Goal: Transaction & Acquisition: Purchase product/service

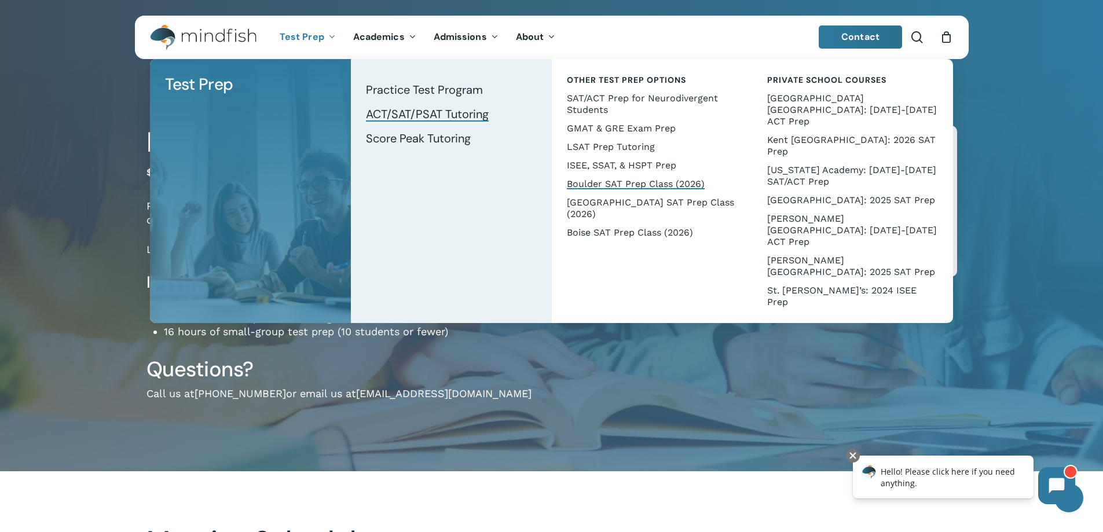
click at [400, 116] on span "ACT/SAT/PSAT Tutoring" at bounding box center [427, 114] width 123 height 15
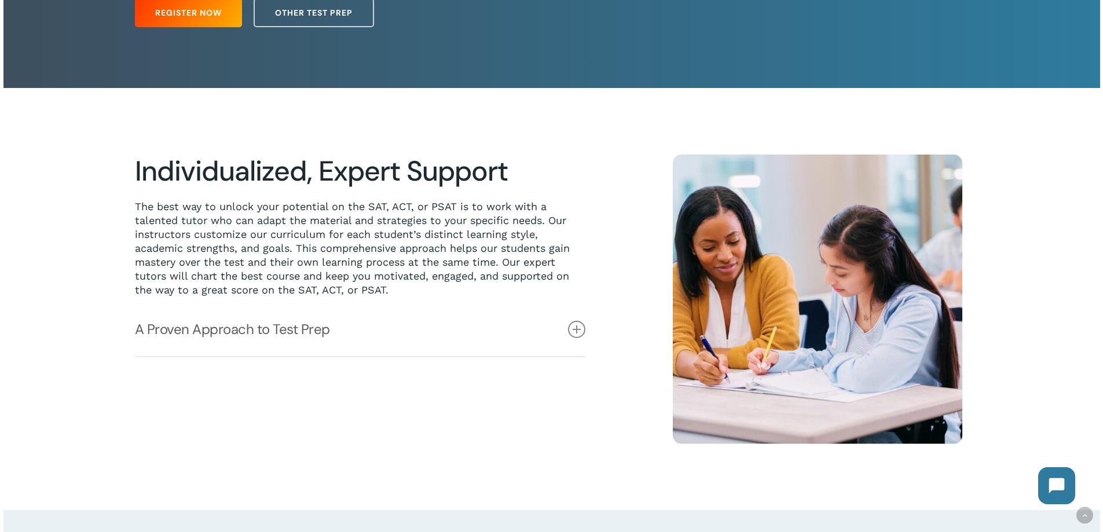
scroll to position [347, 0]
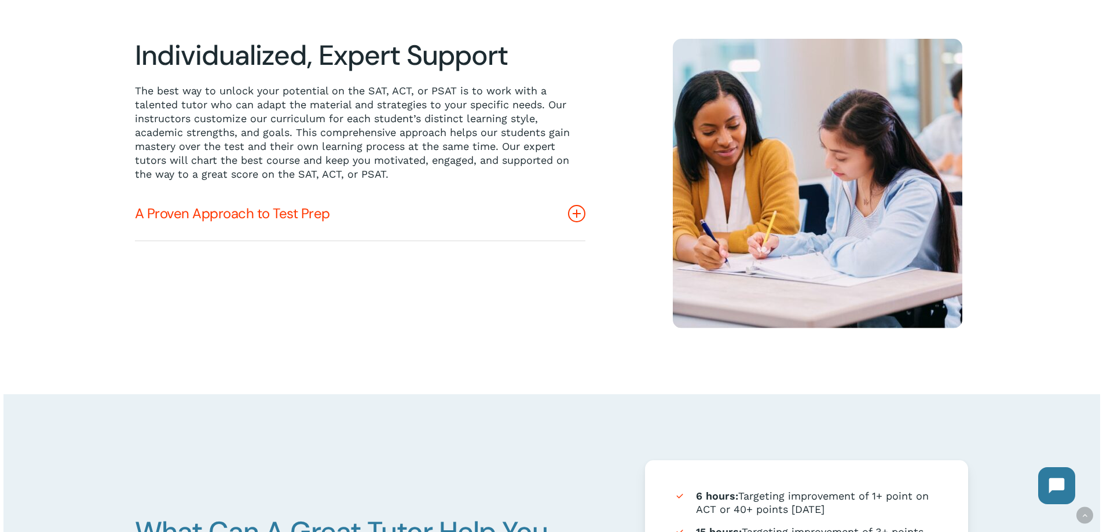
click at [574, 216] on icon at bounding box center [576, 213] width 17 height 17
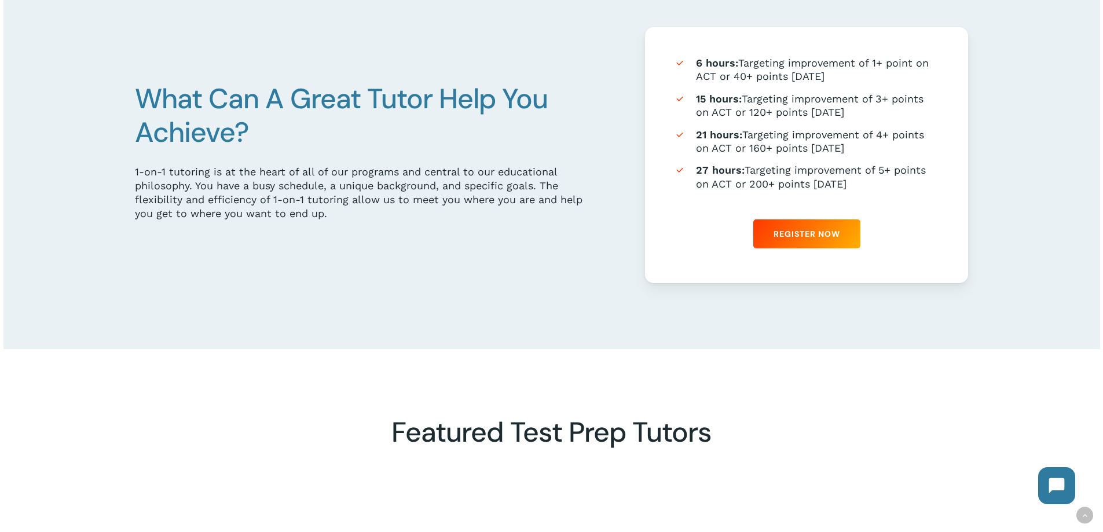
scroll to position [811, 0]
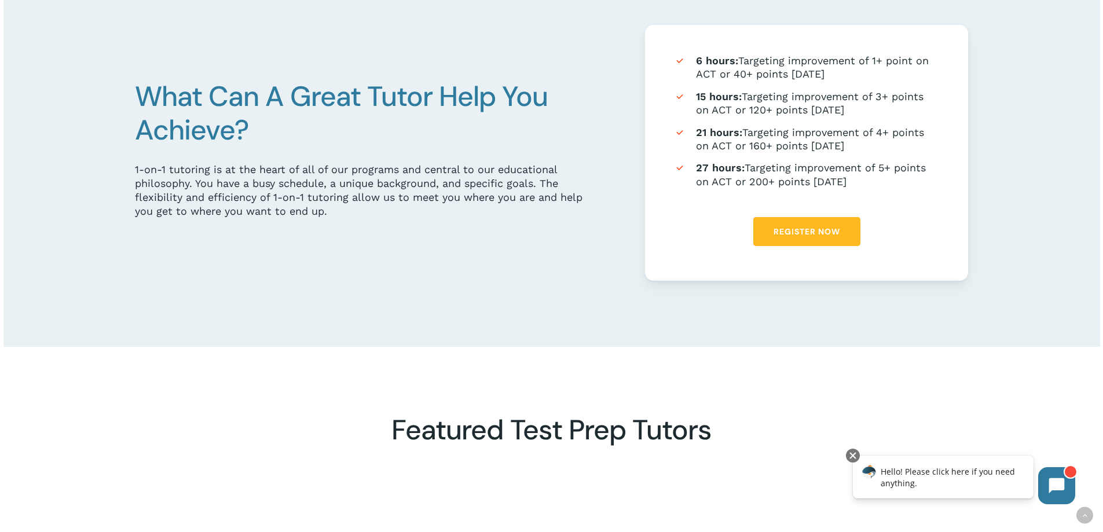
click at [792, 237] on span "Register Now" at bounding box center [807, 232] width 67 height 12
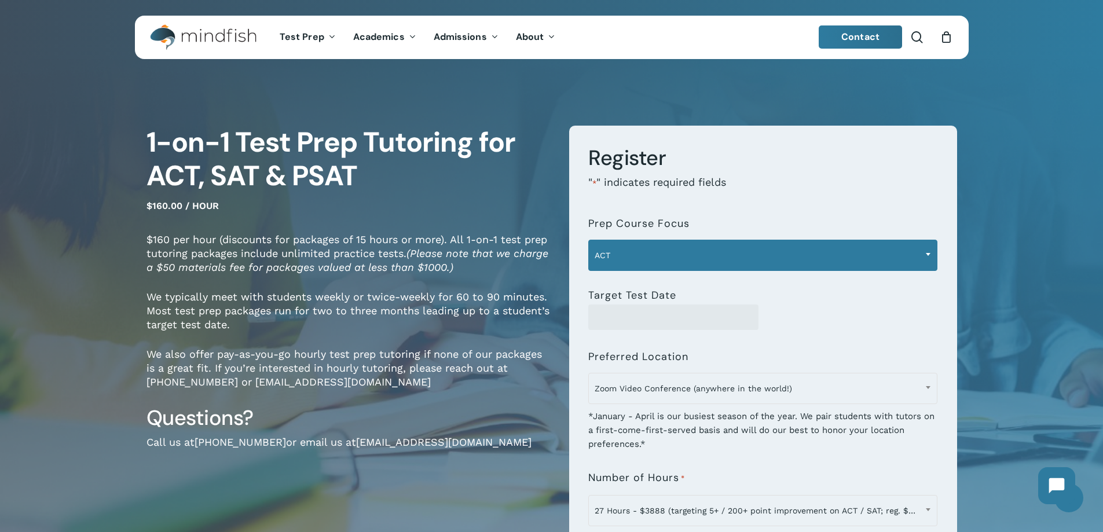
click at [653, 256] on span "ACT" at bounding box center [763, 255] width 348 height 24
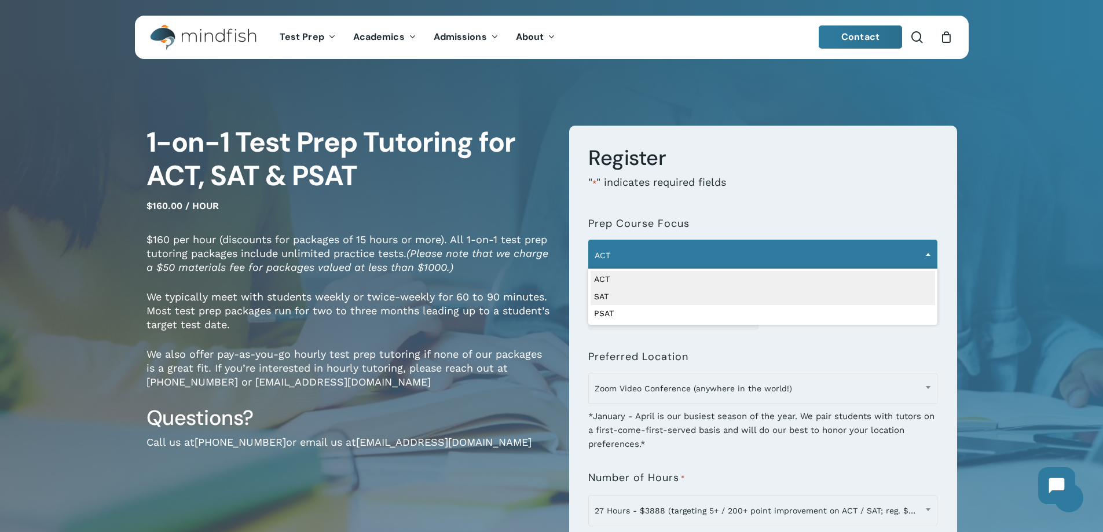
select select "***"
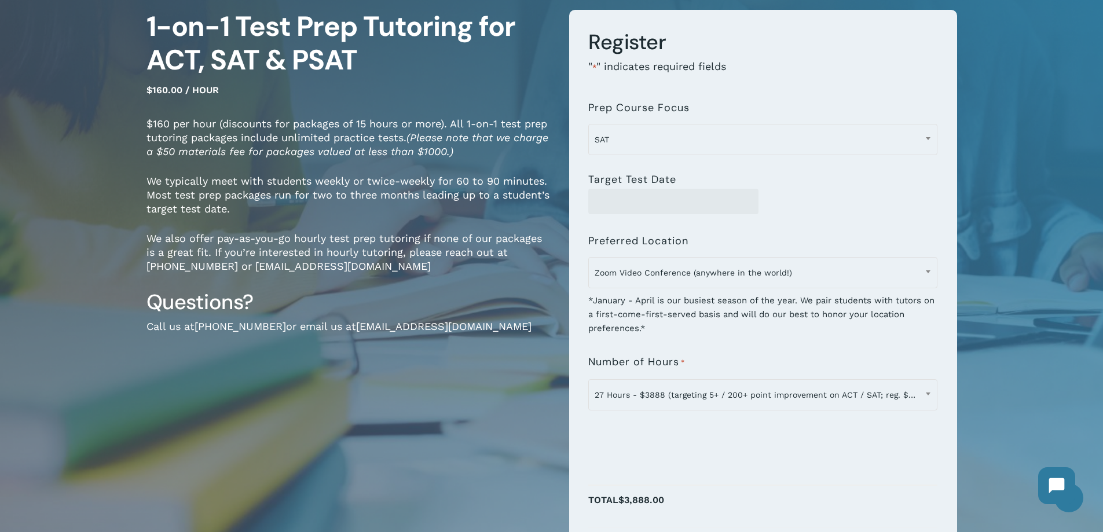
scroll to position [174, 0]
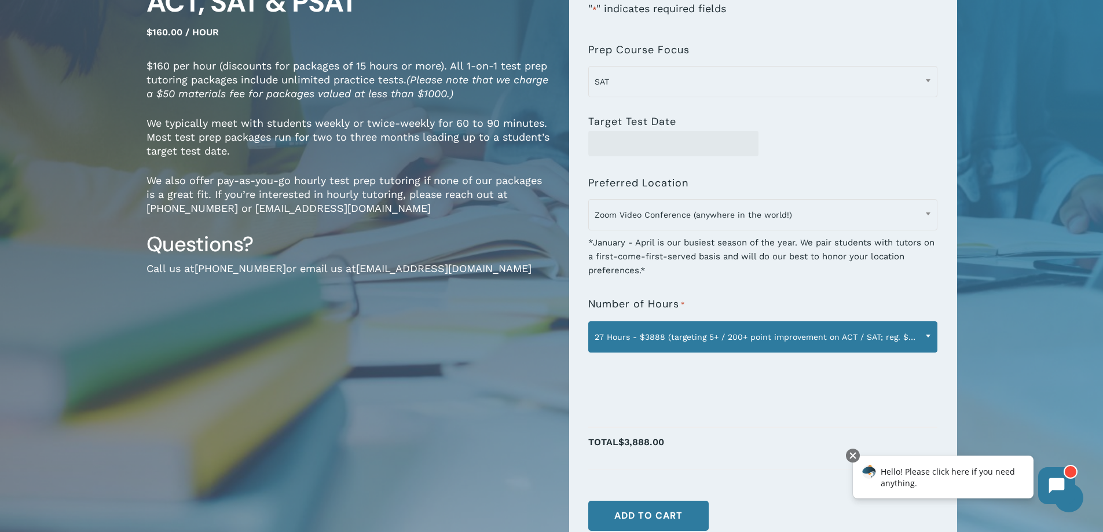
click at [656, 335] on span "27 Hours - $3888 (targeting 5+ / 200+ point improvement on ACT / SAT; reg. $432…" at bounding box center [763, 337] width 348 height 24
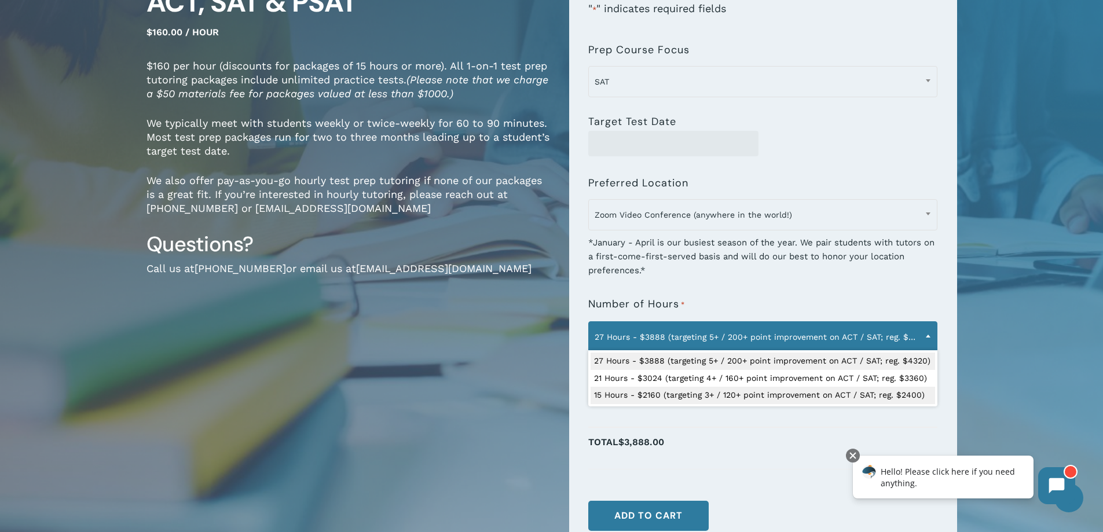
click at [462, 397] on div "1-on-1 Test Prep Tutoring for ACT, SAT & PSAT $160.00 / hour $160 per hour (dis…" at bounding box center [349, 262] width 405 height 620
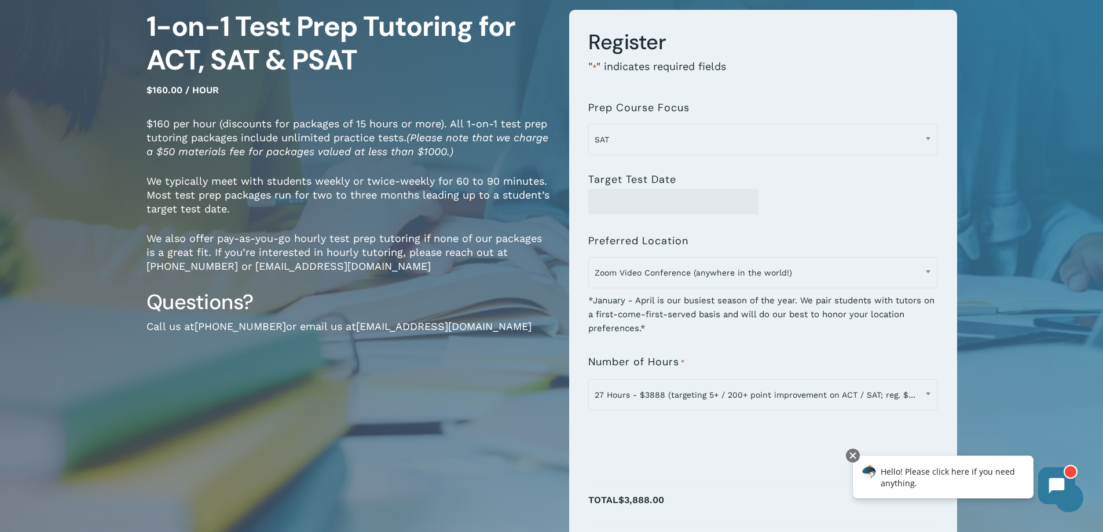
scroll to position [58, 0]
